Goal: Information Seeking & Learning: Learn about a topic

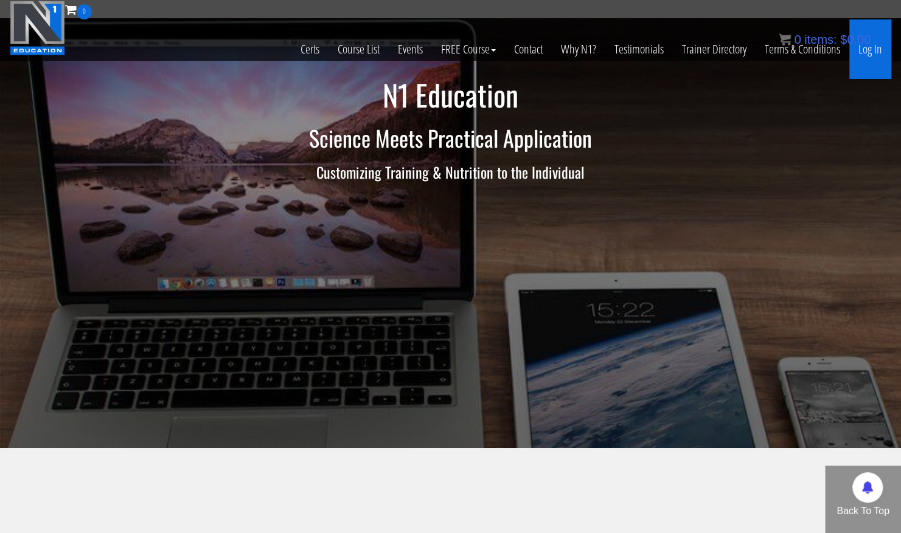
click at [867, 49] on link "Log In" at bounding box center [870, 49] width 42 height 60
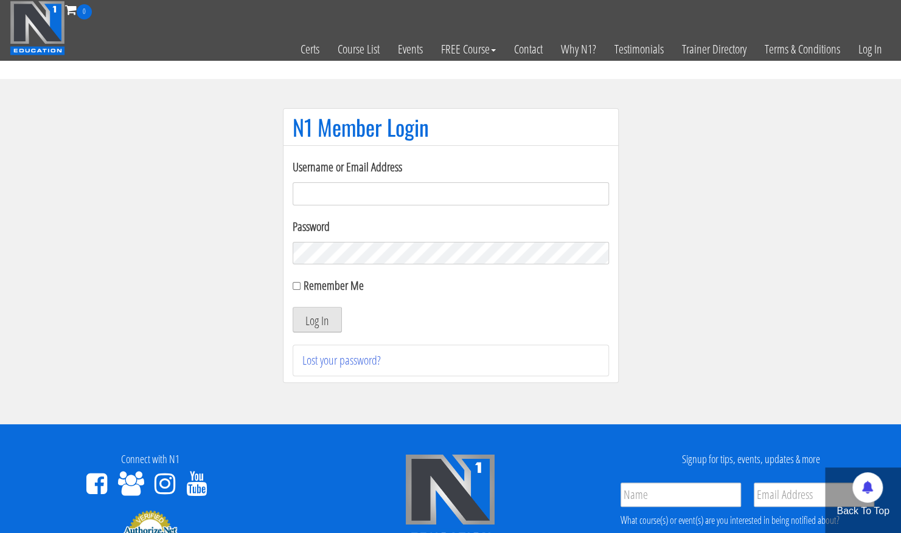
type input "[PERSON_NAME][EMAIL_ADDRESS][DOMAIN_NAME]"
click at [308, 311] on button "Log In" at bounding box center [316, 320] width 49 height 26
click at [302, 327] on button "Log In" at bounding box center [316, 320] width 49 height 26
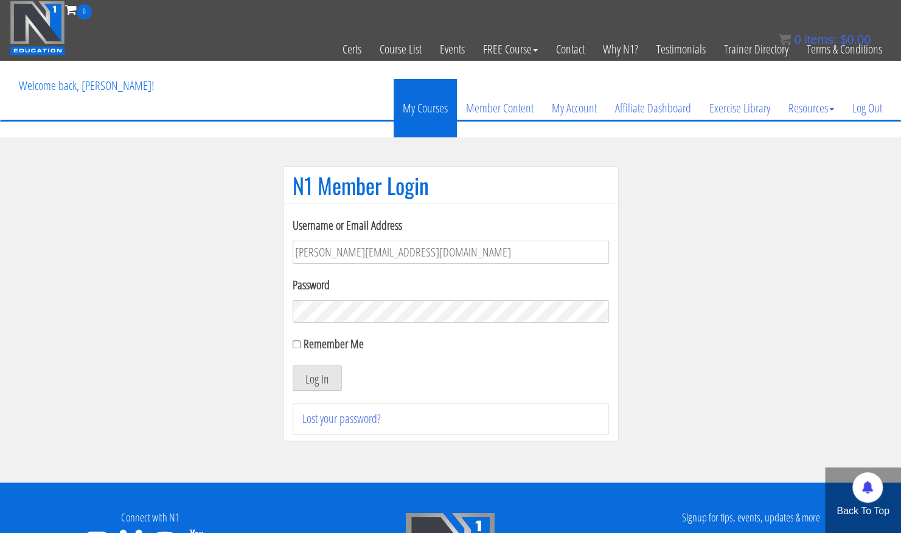
click at [422, 108] on link "My Courses" at bounding box center [424, 108] width 63 height 58
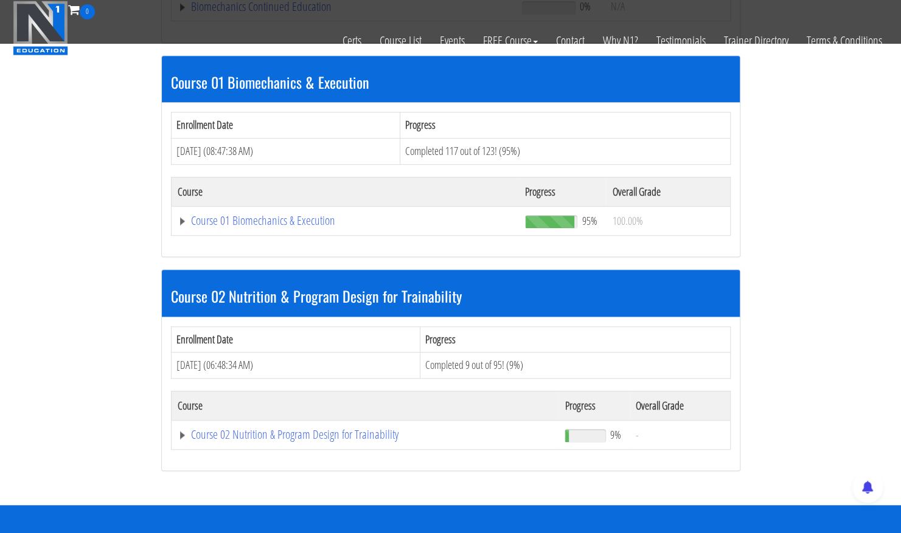
scroll to position [339, 0]
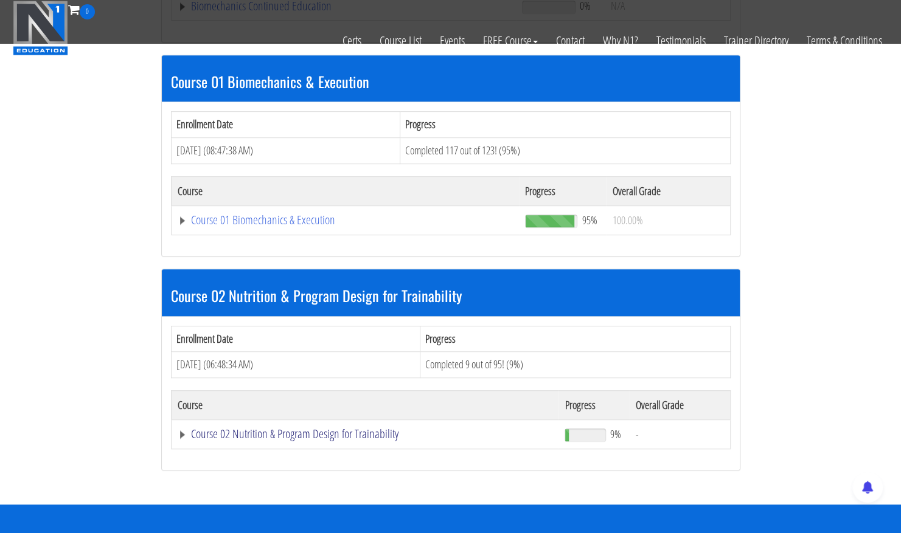
click at [325, 12] on link "Course 02 Nutrition & Program Design for Trainability" at bounding box center [344, 6] width 333 height 12
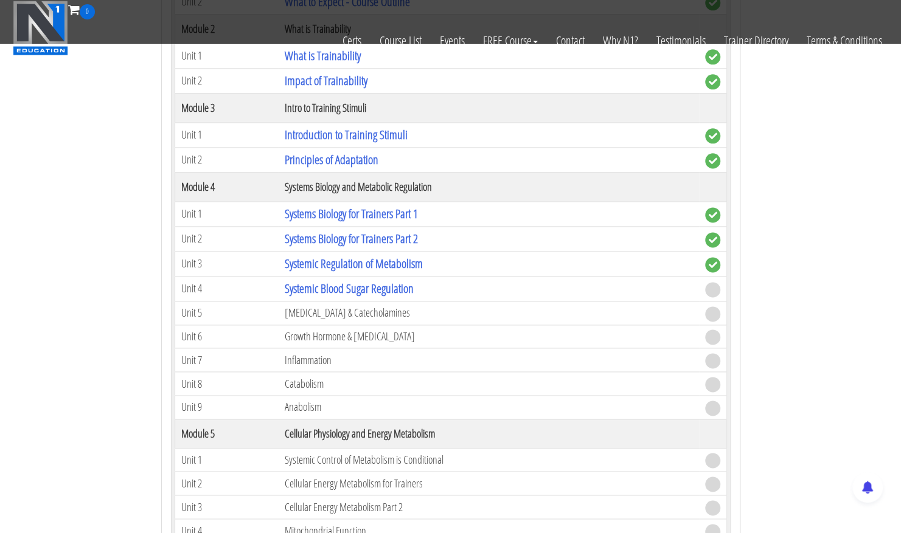
scroll to position [858, 0]
click at [355, 282] on link "Systemic Blood Sugar Regulation" at bounding box center [349, 287] width 129 height 16
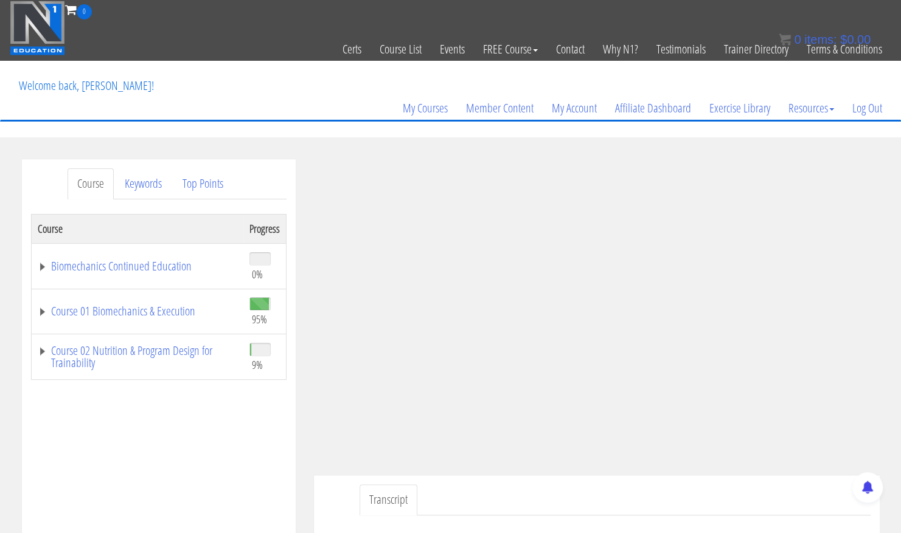
click at [766, 499] on ul "Transcript" at bounding box center [614, 500] width 511 height 31
click at [743, 493] on ul "Transcript" at bounding box center [614, 500] width 511 height 31
click at [892, 422] on div "Course Keywords Top Points Course Progress Biomechanics Continued Education 0% …" at bounding box center [450, 502] width 901 height 687
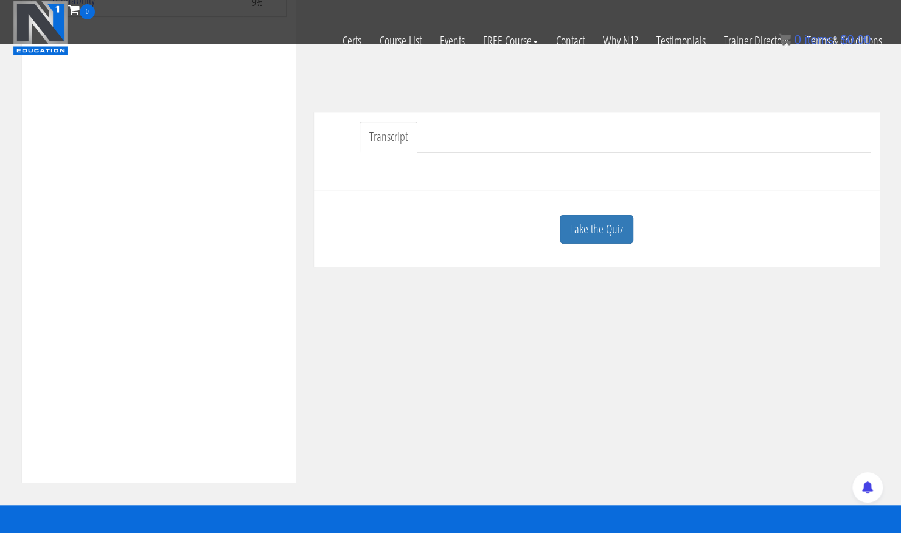
scroll to position [287, 0]
click at [591, 231] on link "Take the Quiz" at bounding box center [596, 229] width 74 height 30
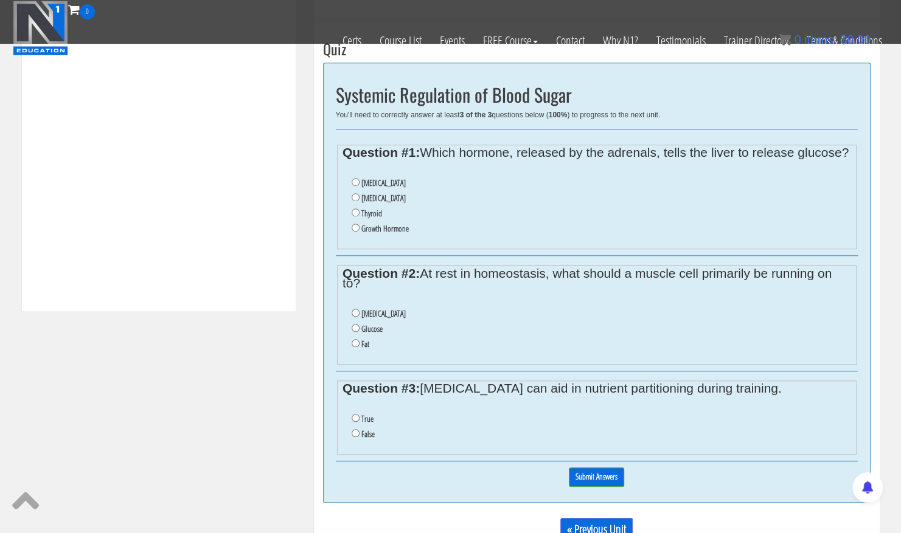
scroll to position [457, 0]
click at [356, 202] on input "Cortisol" at bounding box center [355, 198] width 8 height 8
radio input "true"
click at [354, 348] on input "Fat" at bounding box center [355, 344] width 8 height 8
radio input "true"
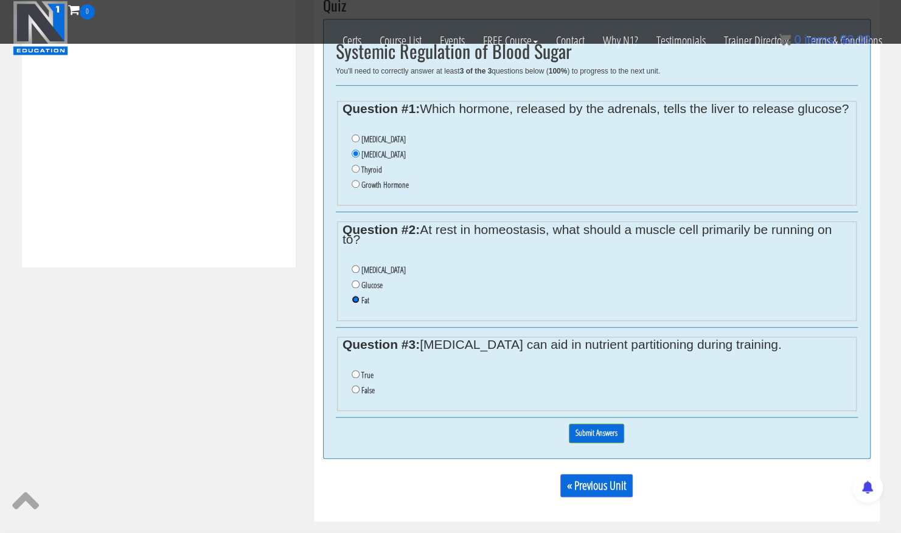
scroll to position [504, 0]
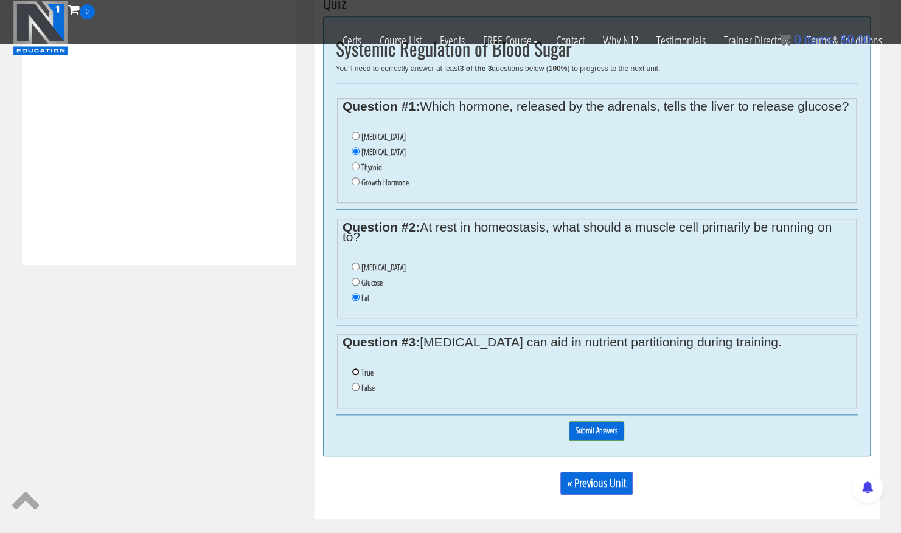
click at [353, 376] on input "True" at bounding box center [355, 372] width 8 height 8
radio input "true"
click at [594, 434] on input "Submit Answers" at bounding box center [596, 430] width 55 height 19
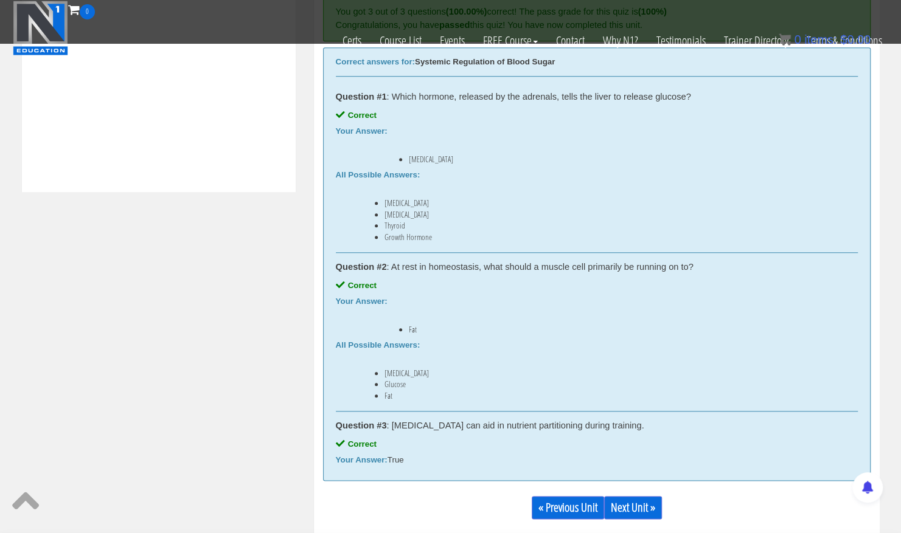
scroll to position [582, 0]
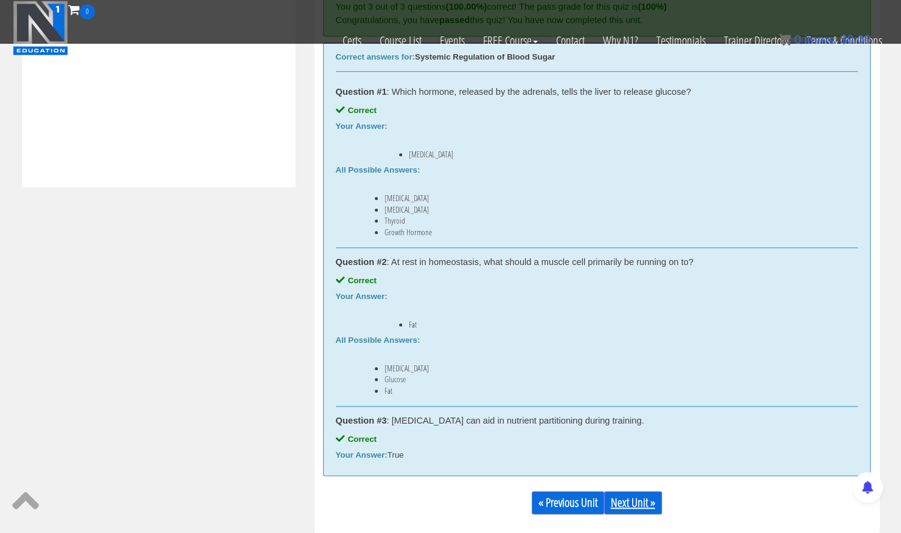
click at [630, 505] on link "Next Unit »" at bounding box center [633, 502] width 58 height 23
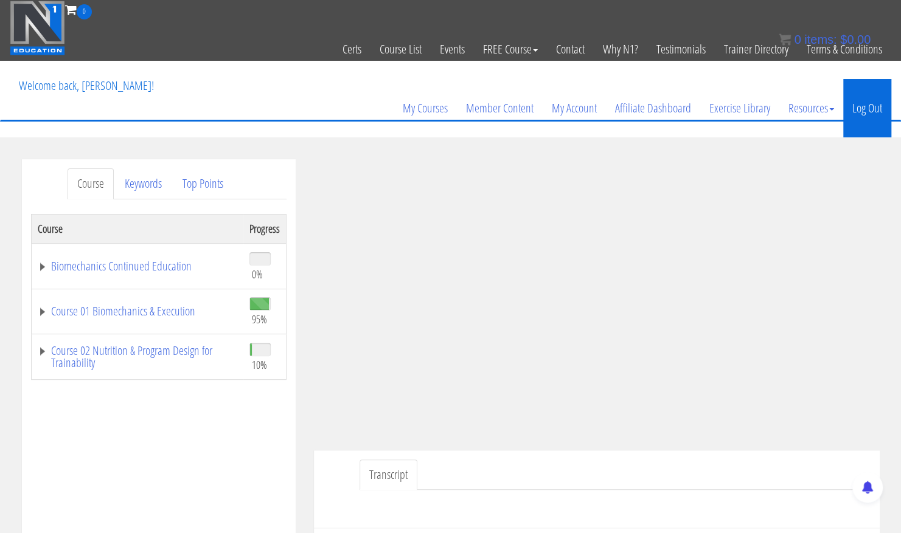
click at [870, 117] on link "Log Out" at bounding box center [867, 108] width 48 height 58
